Goal: Task Accomplishment & Management: Complete application form

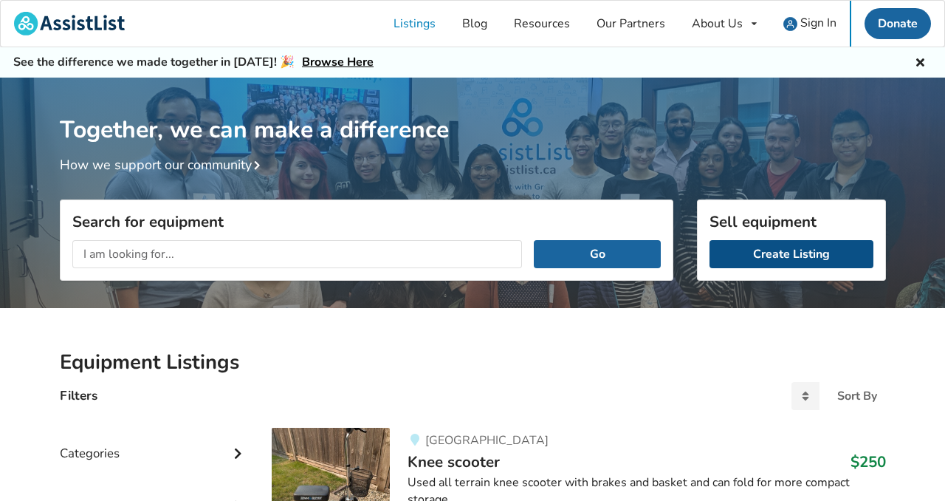
click at [788, 259] on link "Create Listing" at bounding box center [792, 254] width 164 height 28
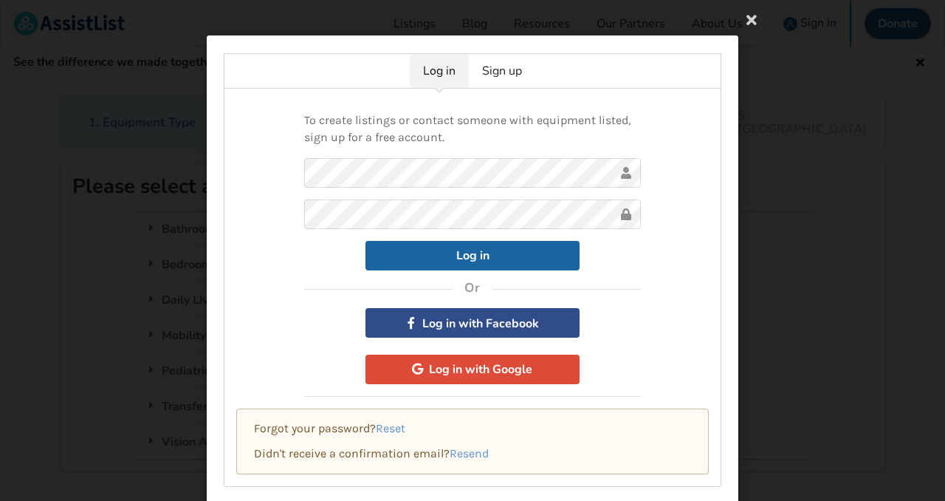
click at [461, 329] on button "Log in with Facebook" at bounding box center [472, 323] width 214 height 30
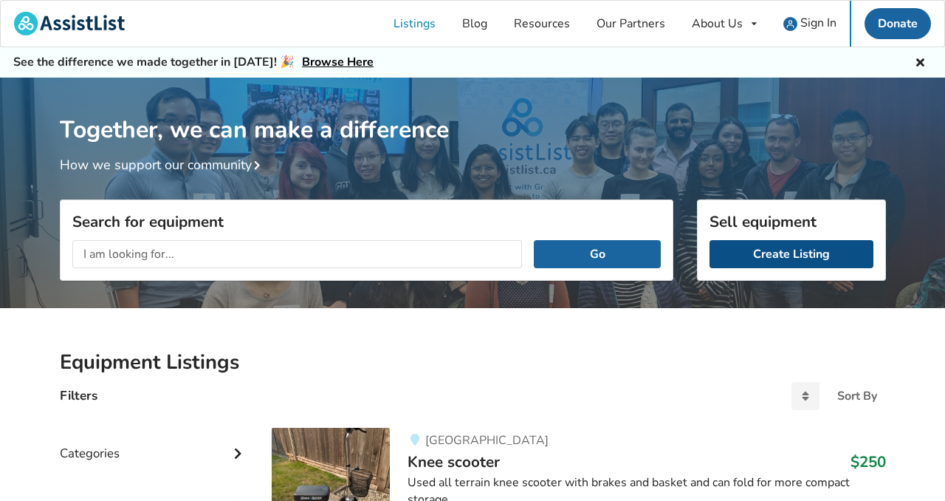
click at [739, 257] on link "Create Listing" at bounding box center [792, 254] width 164 height 28
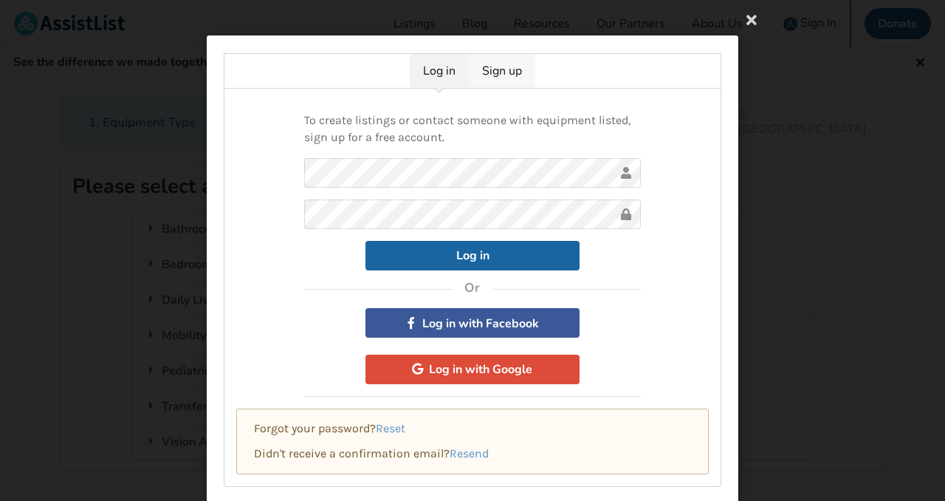
click at [477, 75] on link "Sign up" at bounding box center [502, 71] width 66 height 34
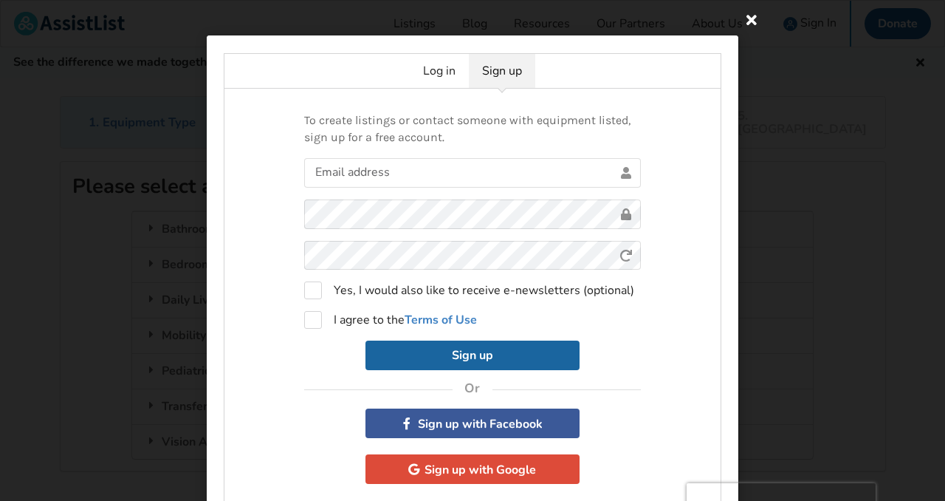
click at [747, 23] on icon at bounding box center [751, 19] width 27 height 27
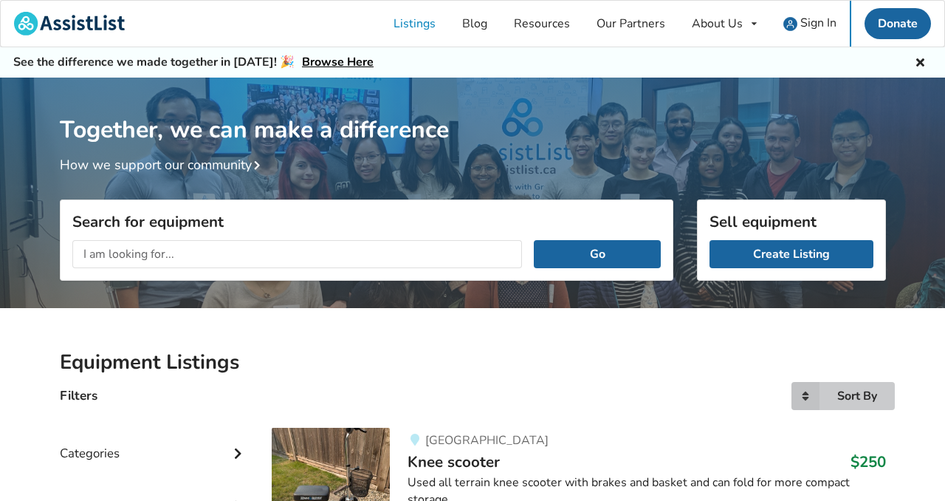
click at [834, 395] on div "Sort By Most recent Price ascending Price descending" at bounding box center [843, 396] width 103 height 28
click at [332, 249] on input "text" at bounding box center [297, 254] width 450 height 28
click at [412, 27] on link "Listings" at bounding box center [414, 24] width 69 height 46
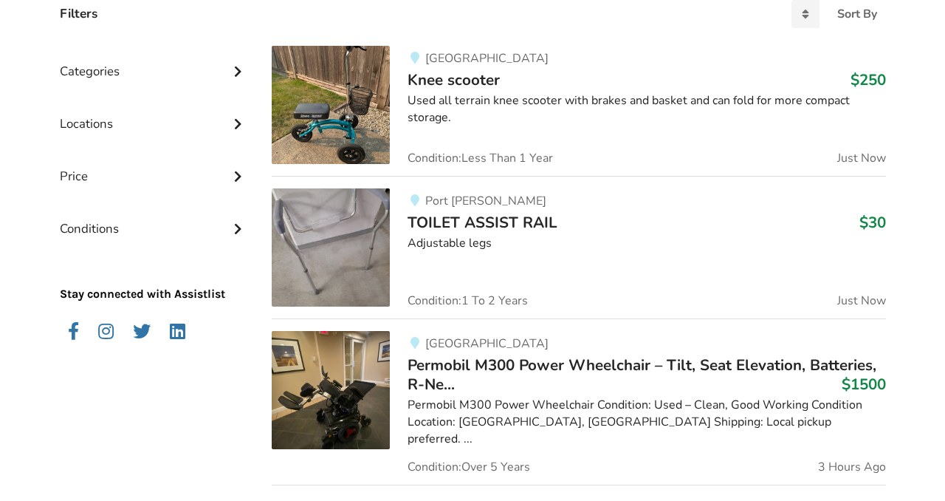
scroll to position [383, 0]
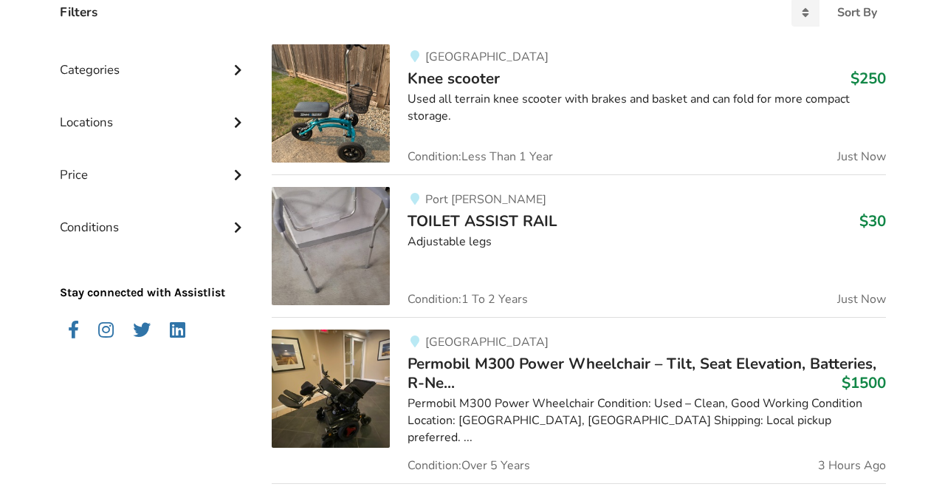
click at [227, 128] on div "Locations" at bounding box center [154, 111] width 189 height 52
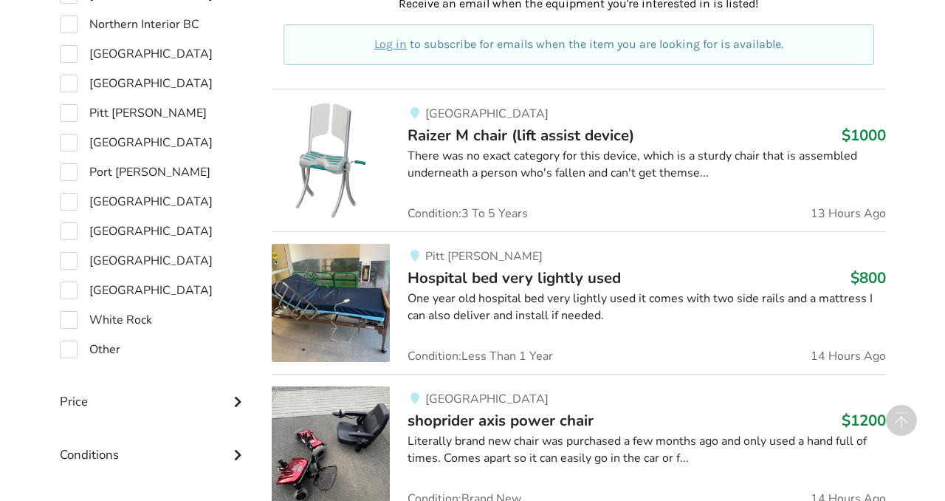
scroll to position [933, 0]
